Goal: Information Seeking & Learning: Learn about a topic

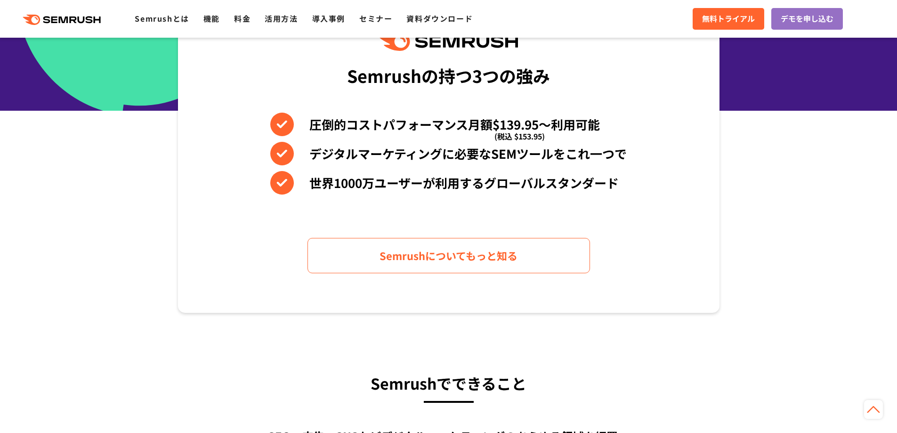
scroll to position [565, 0]
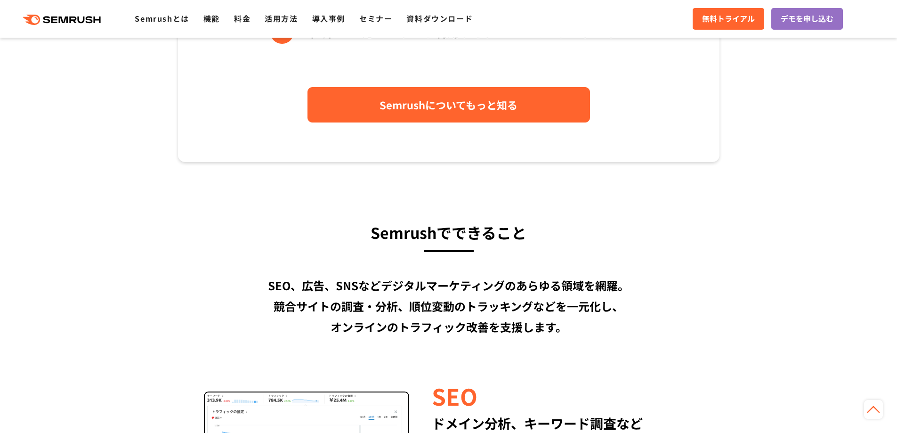
click at [461, 107] on span "Semrushについてもっと知る" at bounding box center [449, 105] width 138 height 16
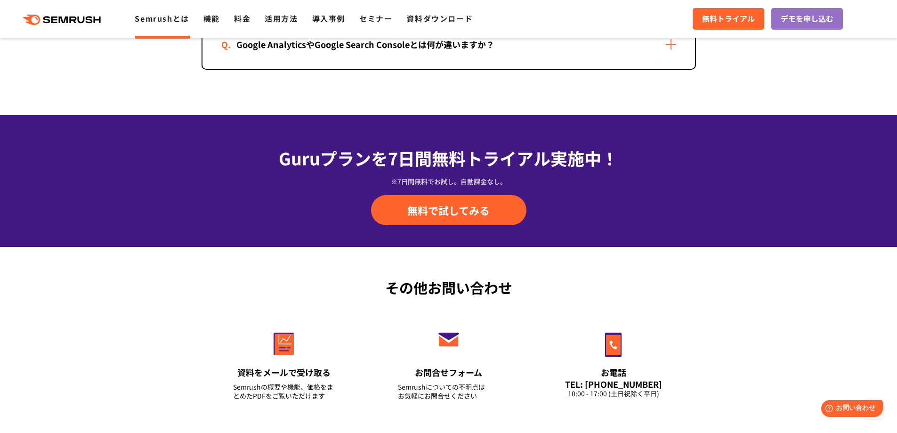
scroll to position [2259, 0]
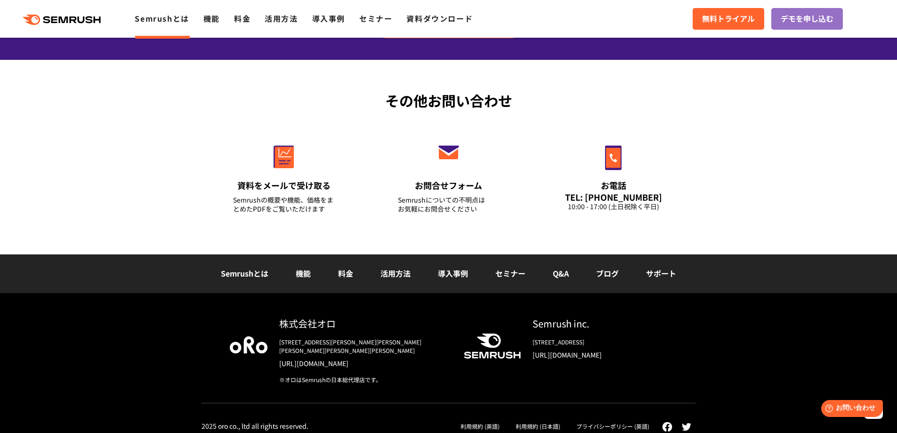
click at [306, 273] on link "機能" at bounding box center [303, 272] width 15 height 11
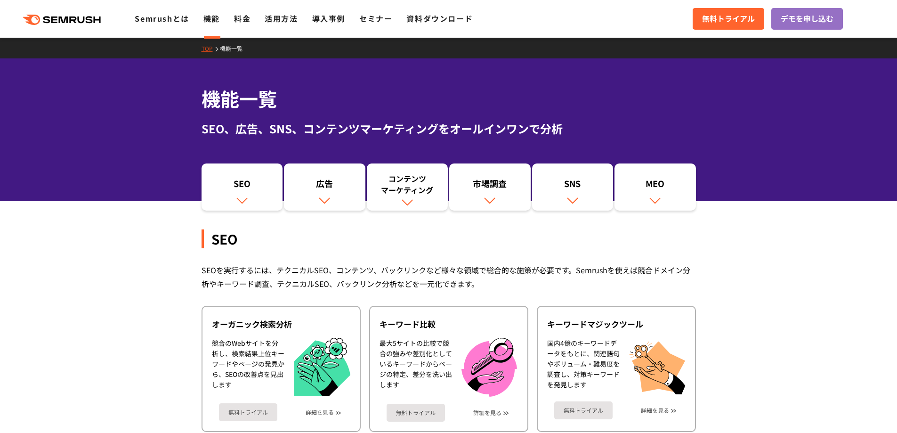
scroll to position [235, 0]
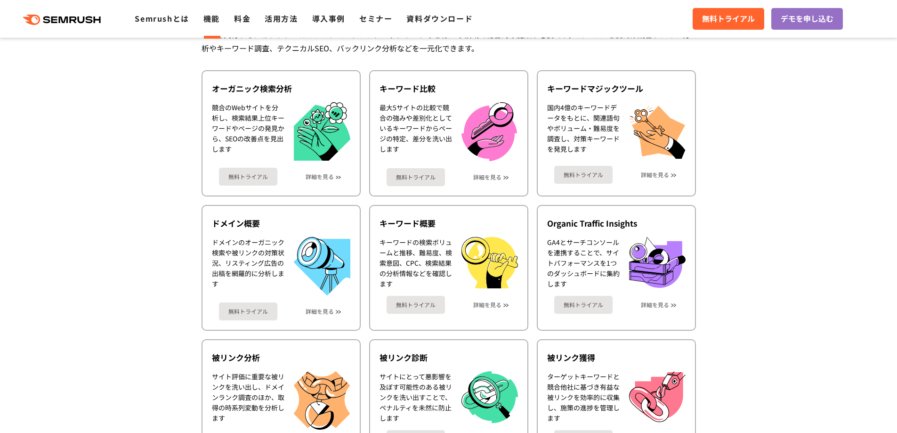
click at [366, 199] on ul "オーガニック検索分析 競合のWebサイトを分析し、検索結果上位キーワードやページの発見から、SEOの改善点を見出します 無料トライアル 詳細を見る キーワード…" at bounding box center [449, 334] width 494 height 529
